Goal: Information Seeking & Learning: Learn about a topic

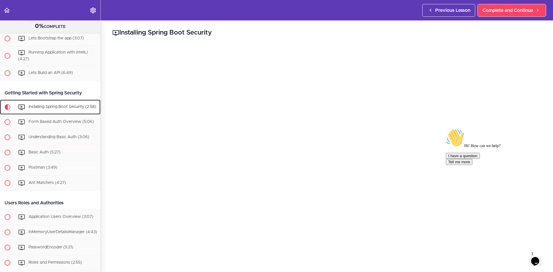
click at [45, 106] on span "Installing Spring Boot Security (2:58)" at bounding box center [63, 107] width 68 height 4
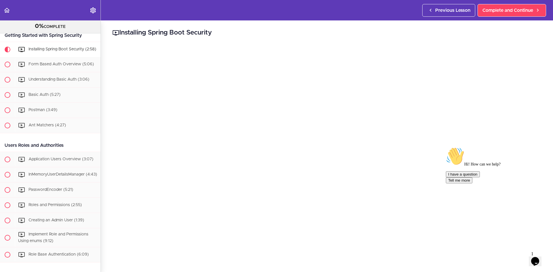
scroll to position [29, 0]
click at [446, 147] on icon "Chat attention grabber" at bounding box center [446, 147] width 0 height 0
drag, startPoint x: 217, startPoint y: 36, endPoint x: 214, endPoint y: 32, distance: 5.5
click at [214, 32] on h2 "Installing Spring Boot Security" at bounding box center [326, 33] width 429 height 10
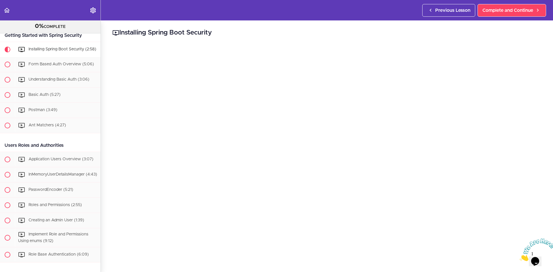
copy h2 "Installing Spring Boot Security"
click at [45, 66] on span "Form Based Auth Overview (5:06)" at bounding box center [61, 64] width 65 height 4
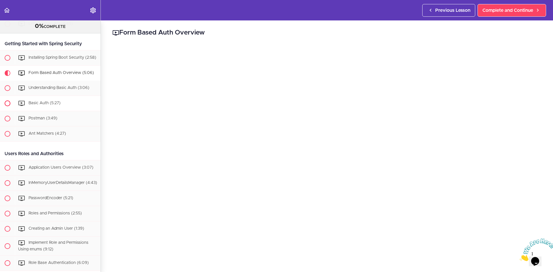
scroll to position [151, 0]
drag, startPoint x: 216, startPoint y: 33, endPoint x: 206, endPoint y: 33, distance: 9.2
click at [206, 33] on h2 "Form Based Auth Overview" at bounding box center [326, 33] width 429 height 10
copy h2 "Form Based Auth Overview"
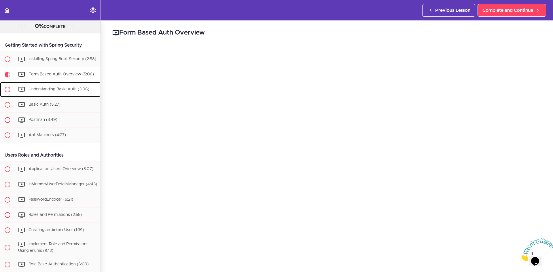
click at [38, 91] on span "Understanding Basic Auth (3:06)" at bounding box center [59, 89] width 61 height 4
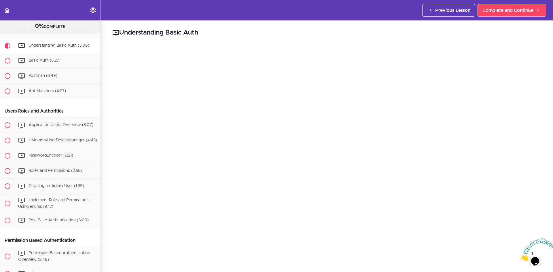
drag, startPoint x: 205, startPoint y: 33, endPoint x: 201, endPoint y: 31, distance: 3.9
click at [201, 31] on h2 "Understanding Basic Auth" at bounding box center [326, 33] width 429 height 10
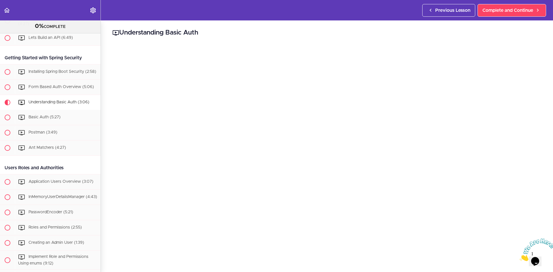
scroll to position [137, 0]
click at [41, 120] on span "Basic Auth (5:27)" at bounding box center [45, 118] width 32 height 4
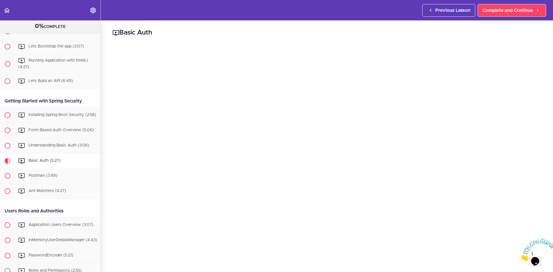
drag, startPoint x: 156, startPoint y: 35, endPoint x: 155, endPoint y: 31, distance: 3.5
click at [155, 31] on h2 "Basic Auth" at bounding box center [326, 33] width 429 height 10
copy h2 "Basic Auth"
